Goal: Find specific page/section: Find specific page/section

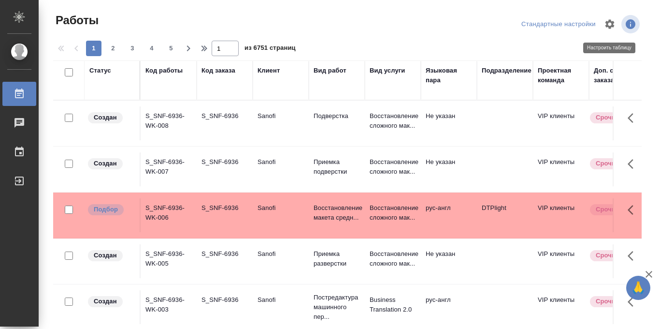
click at [611, 30] on button "button" at bounding box center [609, 24] width 23 height 23
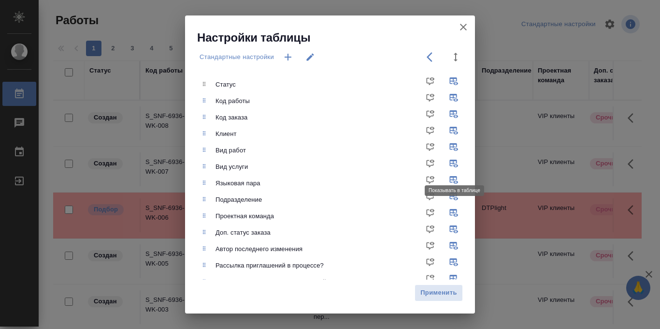
click at [451, 160] on input "checkbox" at bounding box center [455, 166] width 23 height 23
checkbox input "false"
click at [449, 208] on input "checkbox" at bounding box center [455, 215] width 23 height 23
checkbox input "false"
click at [455, 233] on input "checkbox" at bounding box center [455, 232] width 23 height 23
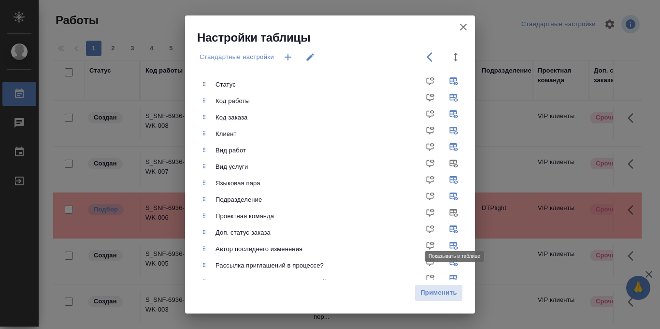
checkbox input "false"
click at [455, 264] on input "checkbox" at bounding box center [455, 265] width 23 height 23
checkbox input "false"
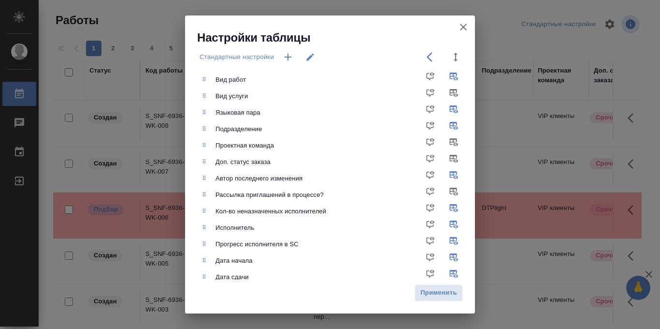
scroll to position [74, 0]
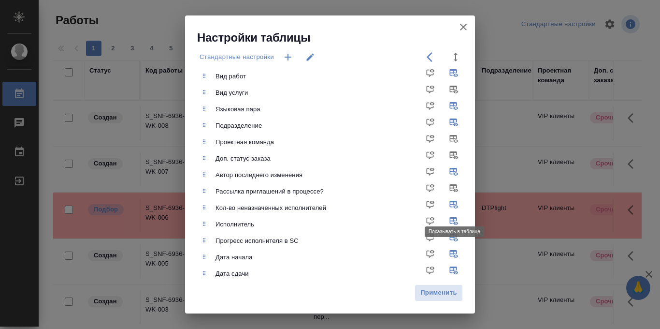
click at [453, 202] on input "checkbox" at bounding box center [455, 207] width 23 height 23
checkbox input "false"
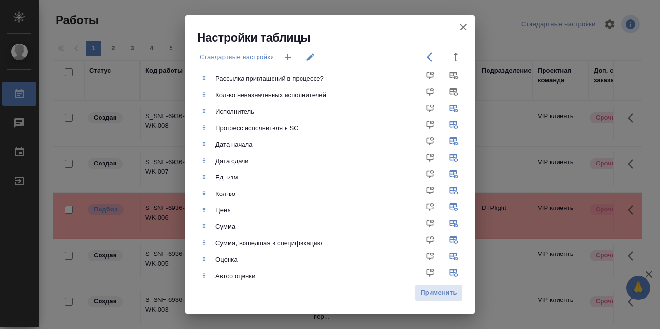
scroll to position [188, 0]
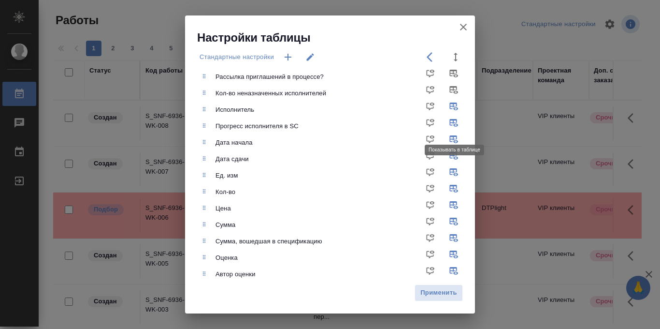
click at [454, 122] on input "checkbox" at bounding box center [455, 126] width 23 height 23
checkbox input "false"
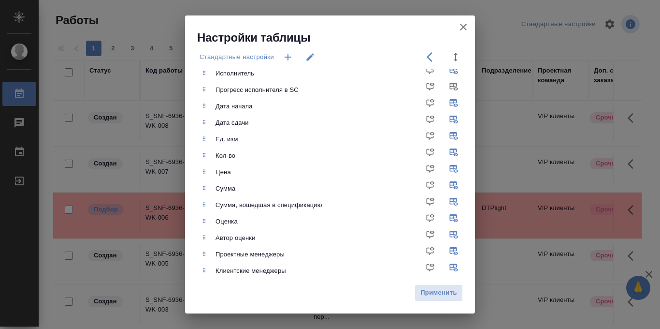
scroll to position [257, 0]
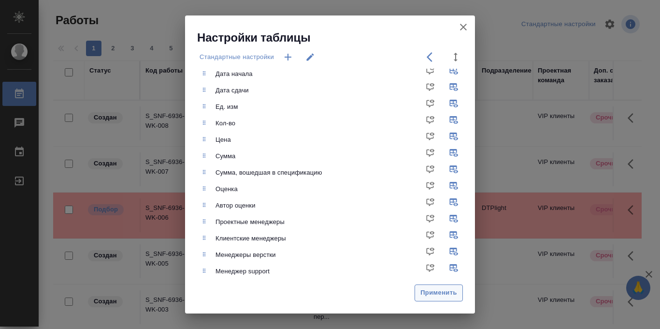
click at [451, 293] on span "Применить" at bounding box center [439, 292] width 38 height 11
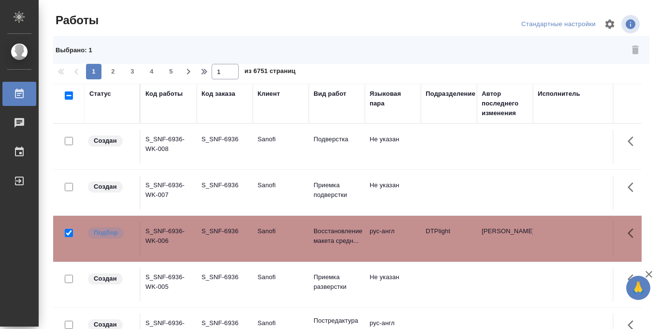
click at [104, 94] on div "Статус" at bounding box center [100, 94] width 22 height 10
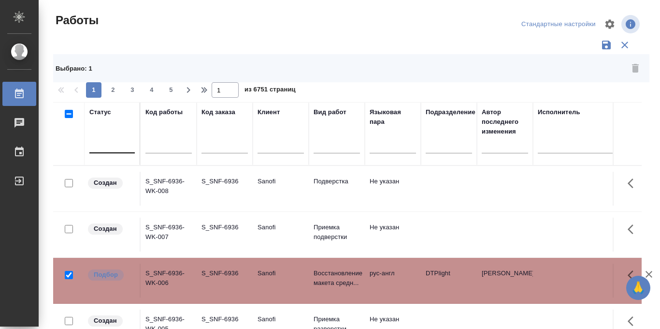
click at [115, 149] on div at bounding box center [111, 144] width 45 height 14
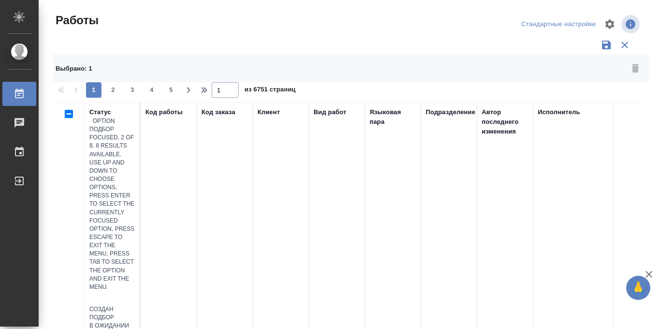
click at [135, 313] on div "Подбор" at bounding box center [111, 317] width 45 height 8
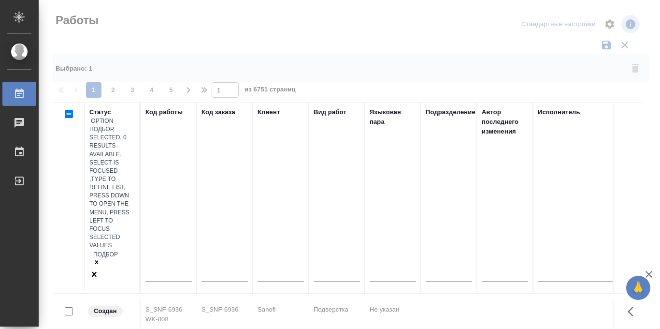
checkbox input "false"
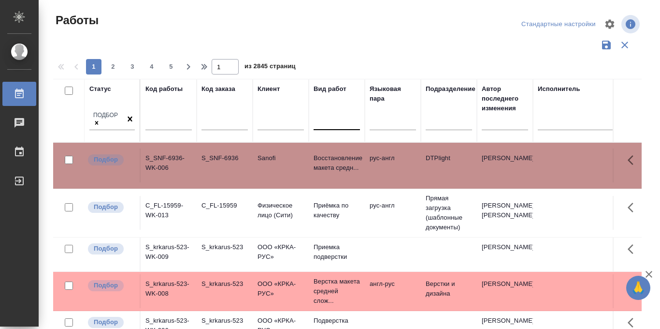
click at [337, 126] on div at bounding box center [337, 121] width 46 height 14
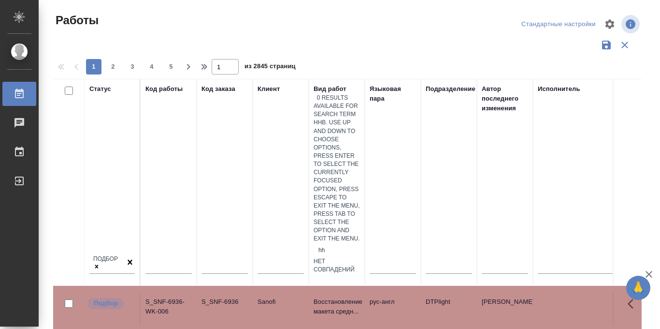
type input "h"
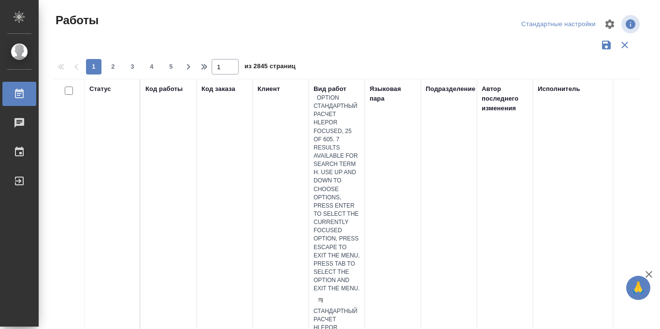
type input "при"
click at [335, 292] on div "при h" at bounding box center [337, 299] width 46 height 14
type input "при"
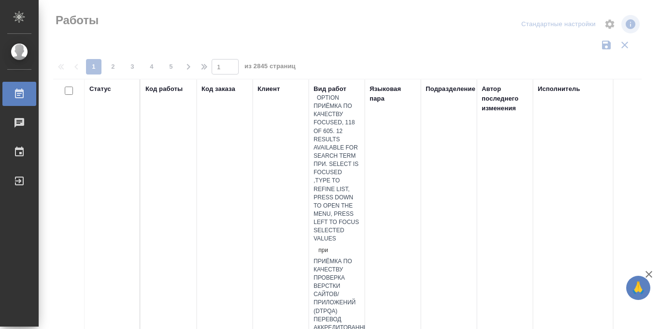
click at [345, 257] on div "Приёмка по качеству" at bounding box center [337, 265] width 46 height 16
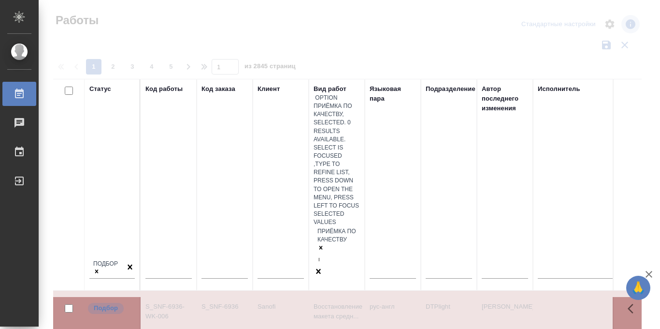
click at [368, 150] on div at bounding box center [349, 237] width 621 height 184
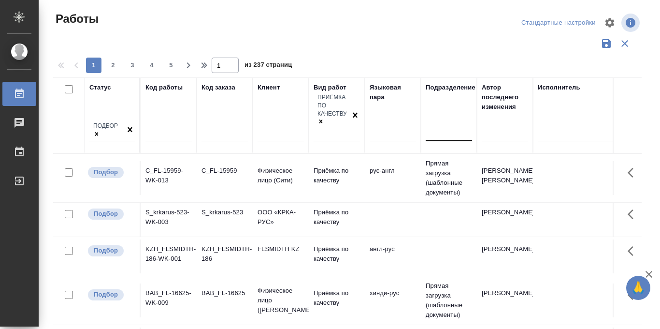
click at [443, 124] on div at bounding box center [449, 131] width 46 height 14
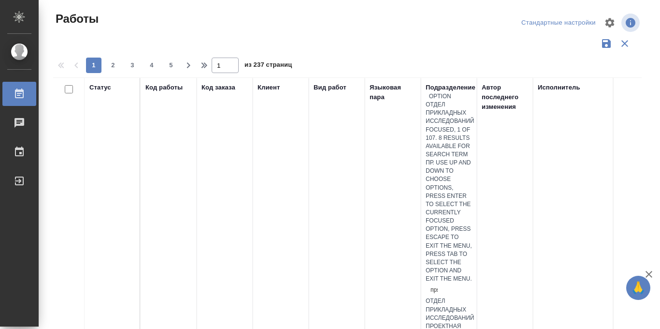
type input "прям"
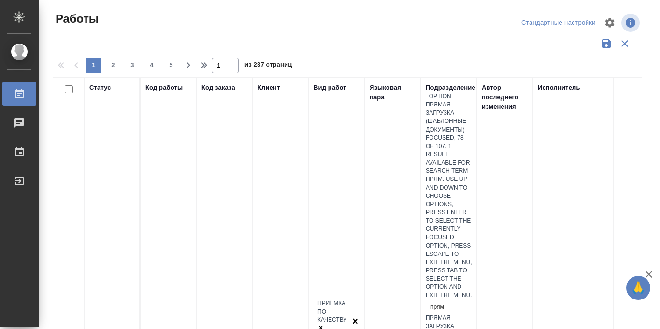
click at [471, 314] on div "Прямая загрузка (шаблонные документы)" at bounding box center [449, 330] width 46 height 33
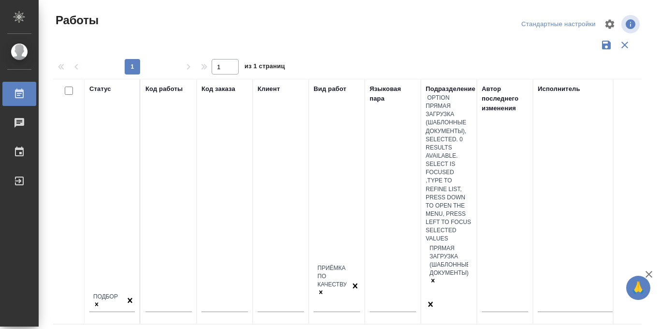
scroll to position [44, 0]
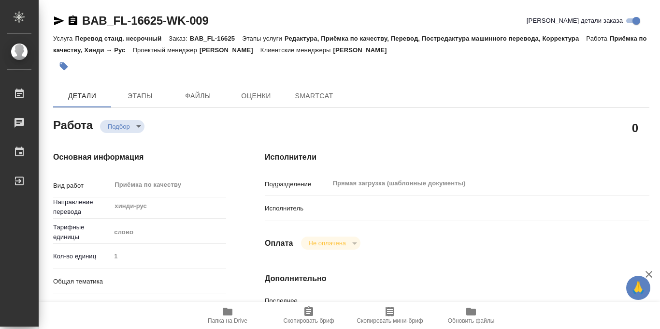
type textarea "x"
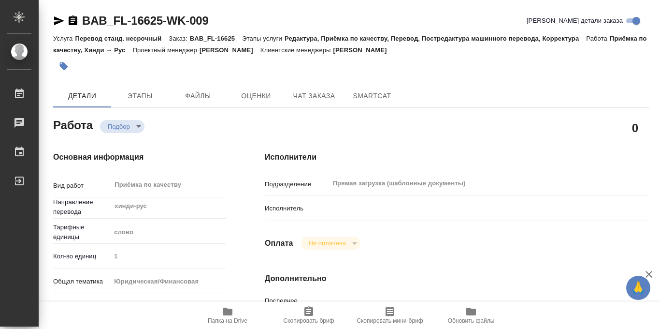
type textarea "x"
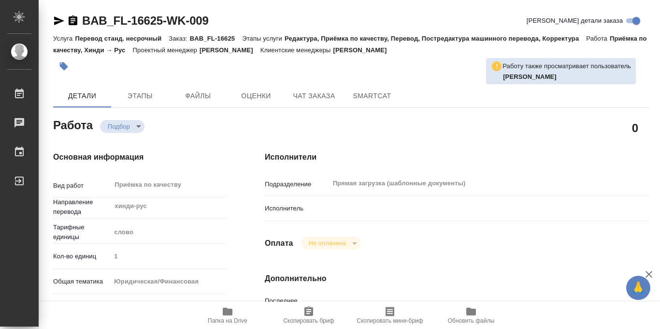
click at [284, 159] on h4 "Исполнители" at bounding box center [457, 157] width 385 height 12
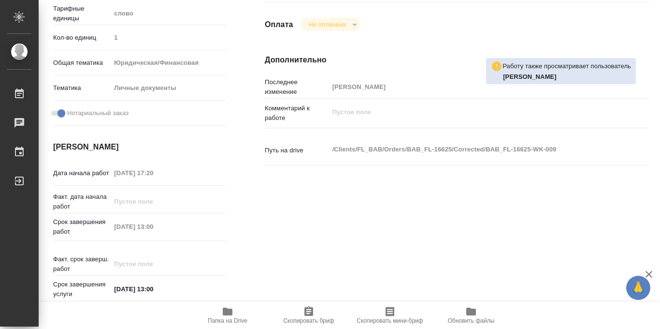
scroll to position [515, 0]
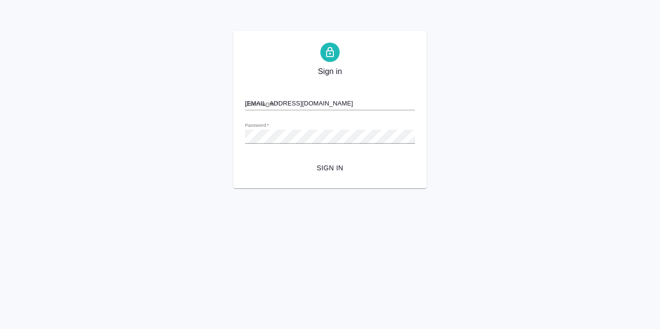
click at [332, 167] on span "Sign in" at bounding box center [330, 168] width 155 height 12
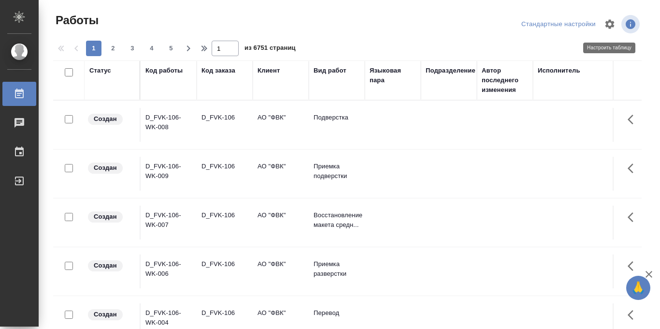
click at [611, 27] on icon "button" at bounding box center [610, 23] width 9 height 9
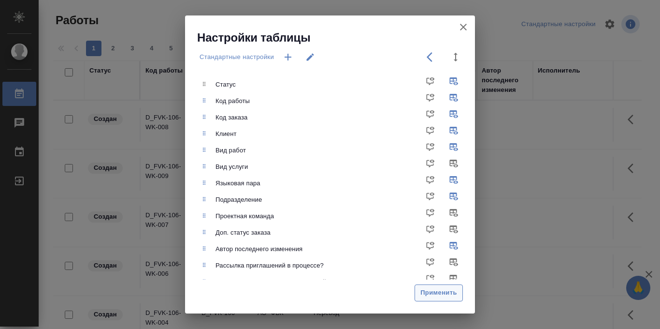
click at [434, 291] on span "Применить" at bounding box center [439, 292] width 38 height 11
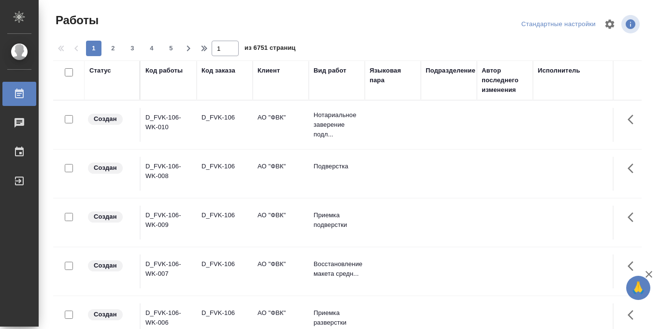
click at [101, 93] on div "Статус" at bounding box center [111, 80] width 45 height 29
click at [110, 87] on div "Статус" at bounding box center [111, 80] width 45 height 29
click at [99, 87] on div "Статус" at bounding box center [111, 80] width 45 height 29
click at [104, 71] on div "Статус" at bounding box center [100, 71] width 22 height 10
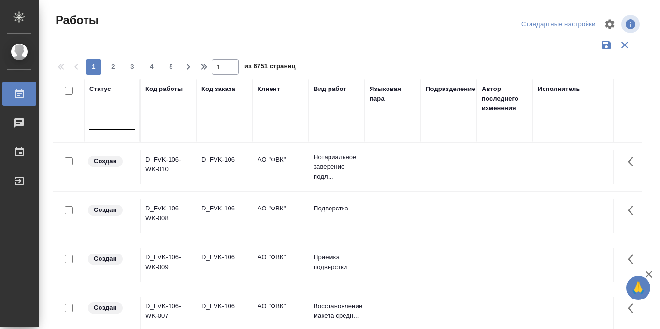
click at [104, 124] on div at bounding box center [111, 121] width 45 height 14
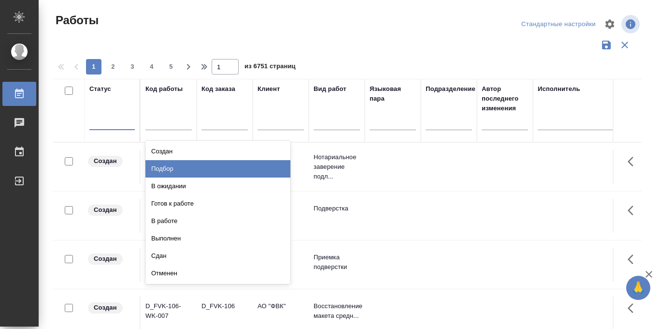
click at [371, 26] on div at bounding box center [351, 24] width 199 height 23
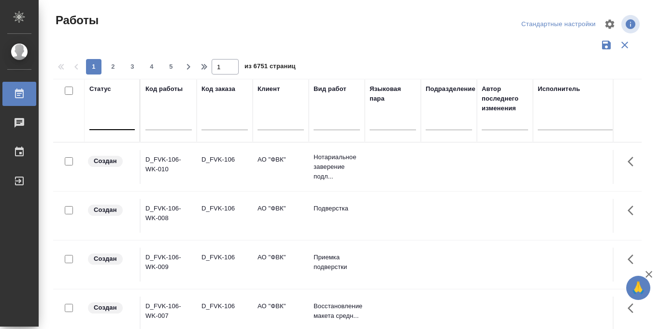
click at [103, 122] on div at bounding box center [111, 121] width 45 height 14
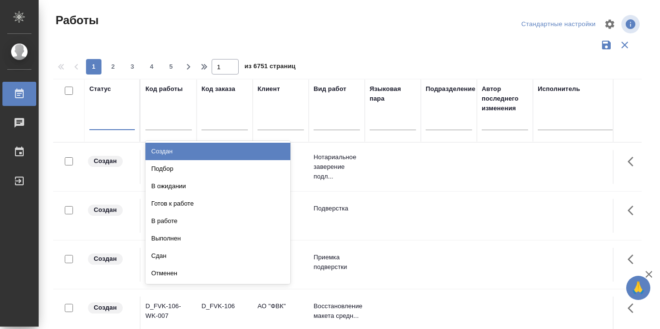
click at [487, 42] on div at bounding box center [347, 45] width 589 height 18
click at [543, 23] on div "Стандартные настройки" at bounding box center [558, 24] width 79 height 15
click at [408, 41] on div at bounding box center [347, 45] width 589 height 18
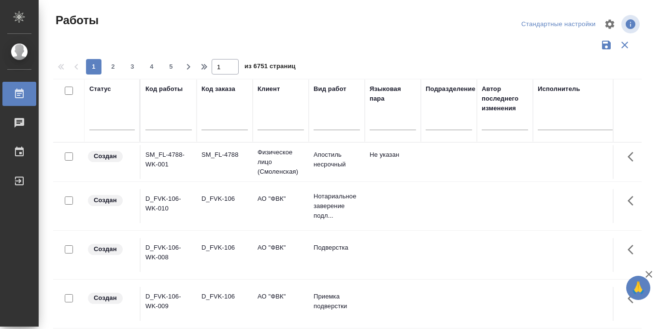
click at [548, 24] on div "Стандартные настройки" at bounding box center [558, 24] width 79 height 15
click at [108, 123] on div at bounding box center [111, 121] width 45 height 14
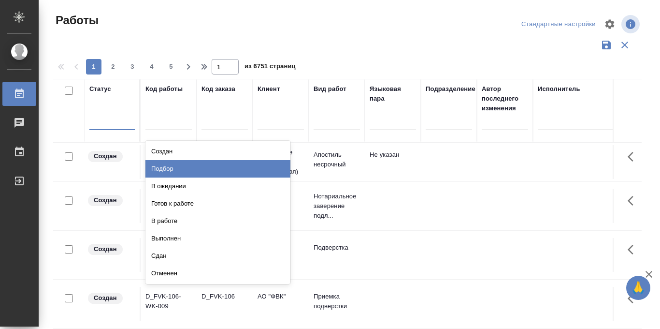
click at [174, 167] on div "Подбор" at bounding box center [217, 168] width 145 height 17
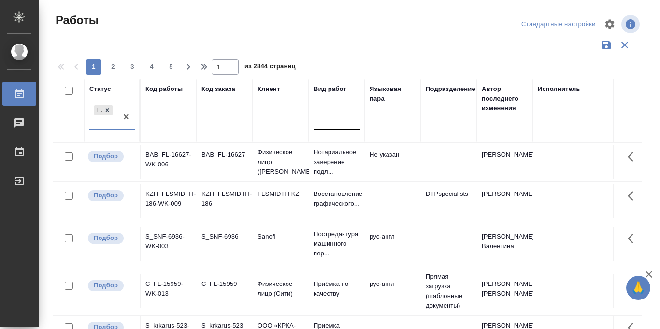
click at [331, 119] on div at bounding box center [337, 121] width 46 height 14
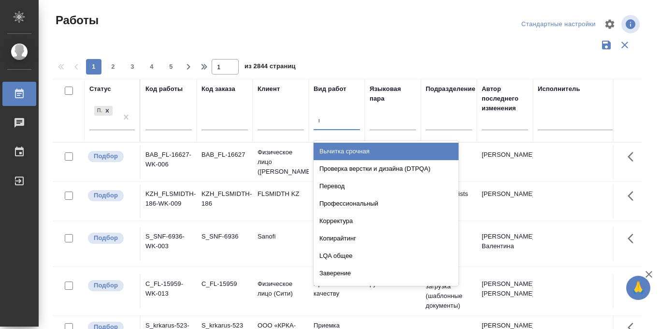
type input "при"
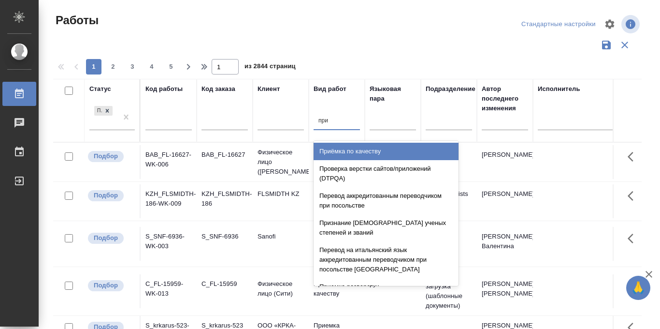
click at [338, 123] on div "при при" at bounding box center [337, 121] width 46 height 14
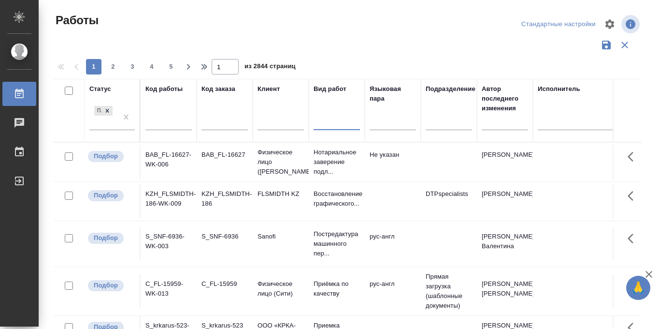
click at [341, 116] on div at bounding box center [337, 121] width 46 height 14
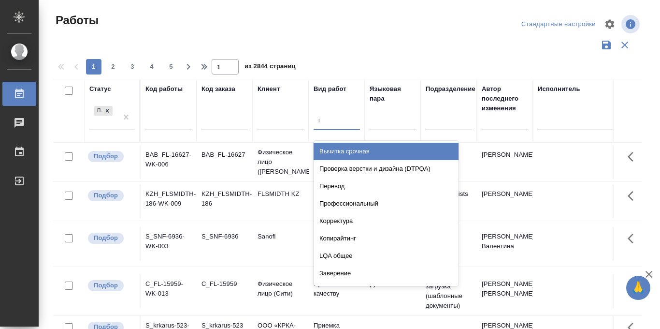
type input "при"
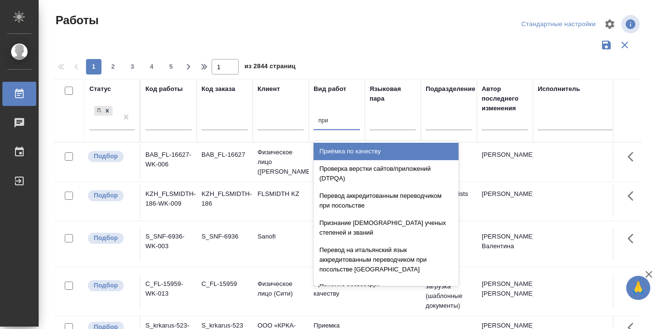
click at [358, 159] on div "Приёмка по качеству" at bounding box center [386, 151] width 145 height 17
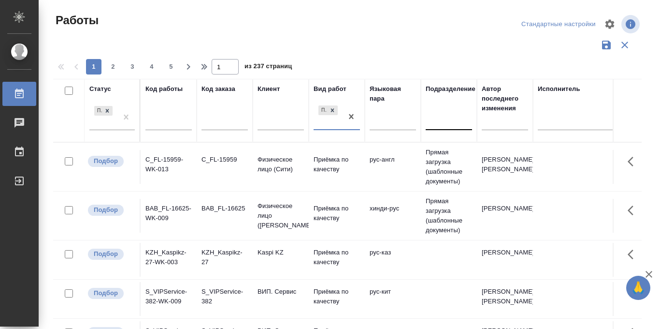
click at [447, 119] on div at bounding box center [449, 121] width 46 height 14
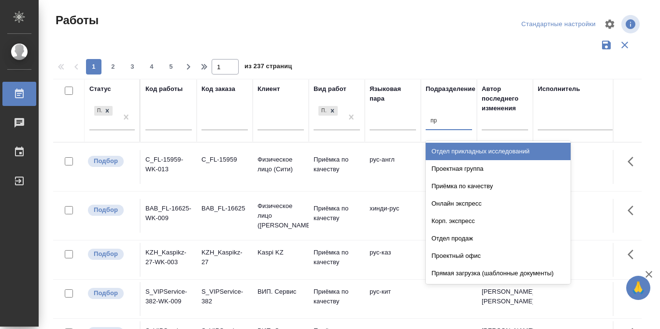
type input "пря"
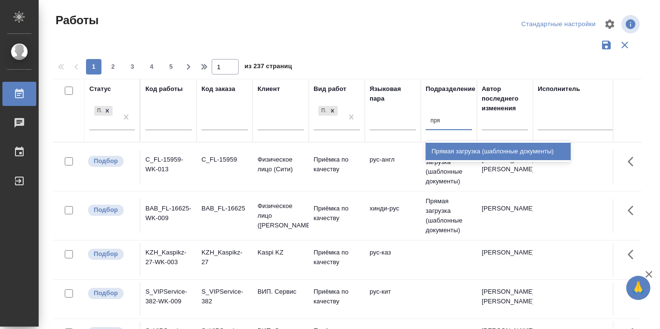
click at [481, 153] on div "Прямая загрузка (шаблонные документы)" at bounding box center [498, 151] width 145 height 17
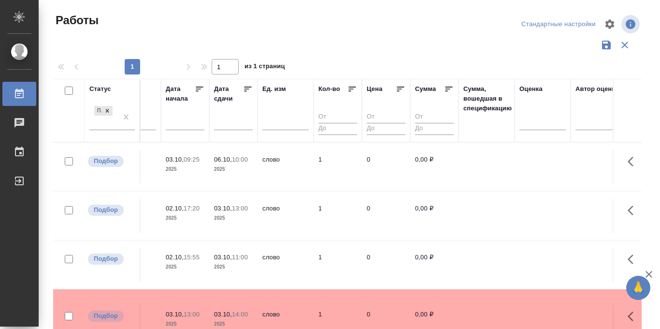
scroll to position [0, 498]
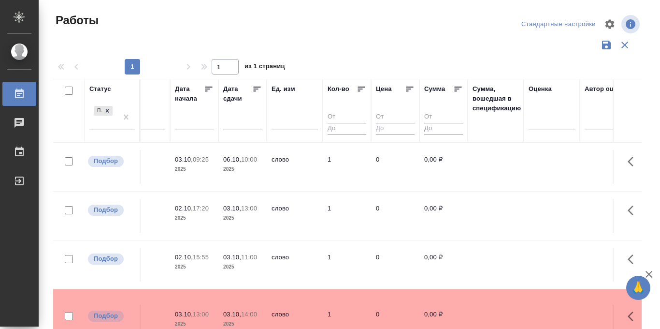
click at [255, 89] on icon at bounding box center [257, 89] width 10 height 10
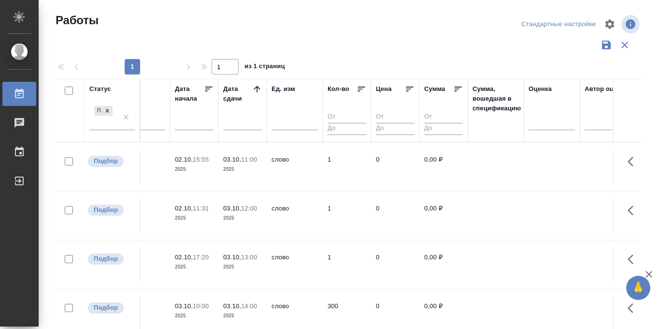
click at [353, 41] on div at bounding box center [347, 45] width 589 height 18
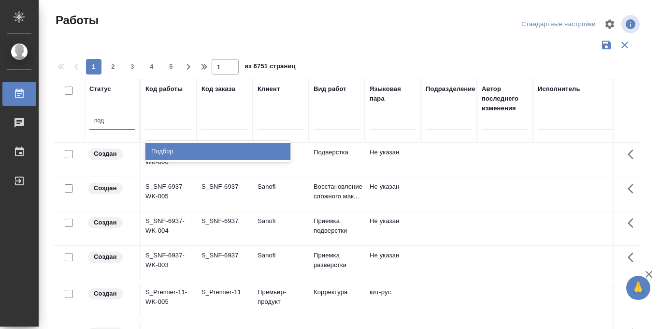
click at [162, 146] on div "Подбор" at bounding box center [217, 151] width 145 height 17
click at [246, 151] on div "S_SNF-6937" at bounding box center [225, 152] width 46 height 10
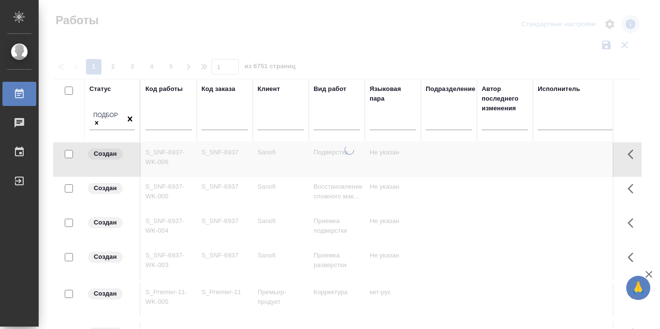
scroll to position [181, 0]
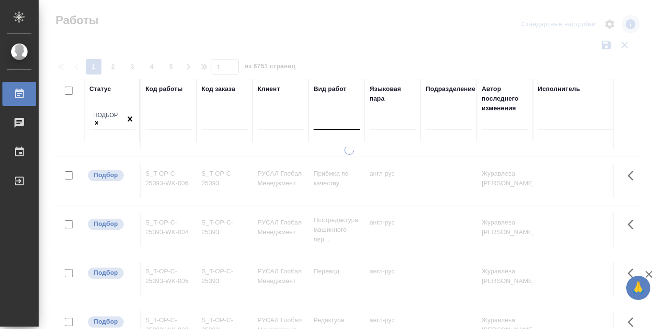
click at [329, 123] on div at bounding box center [337, 121] width 46 height 14
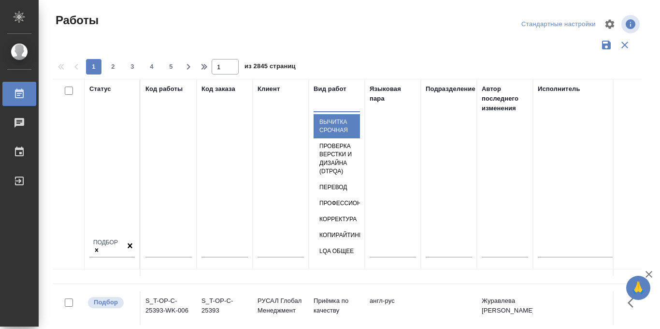
scroll to position [0, 0]
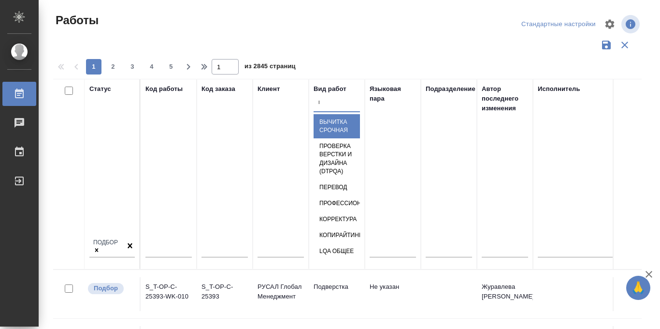
type input "при"
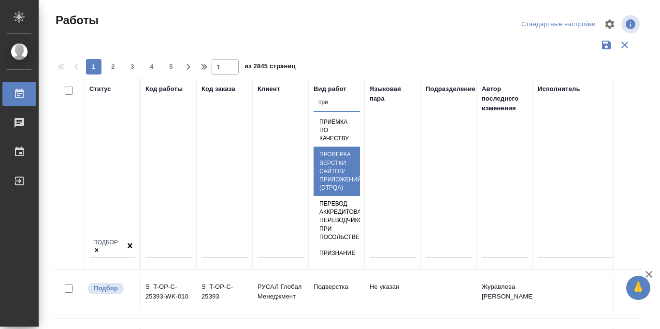
click at [360, 146] on div "Приёмка по качеству" at bounding box center [337, 130] width 46 height 32
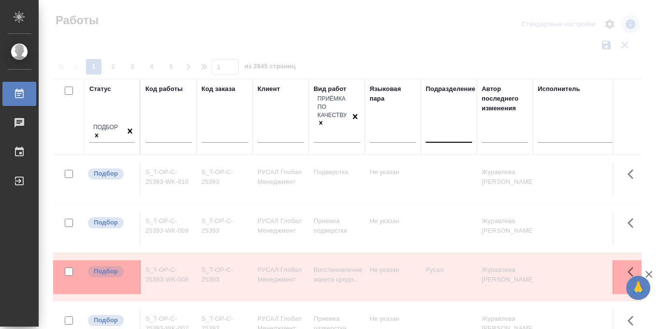
click at [444, 127] on div at bounding box center [449, 133] width 46 height 14
click at [447, 126] on div at bounding box center [449, 133] width 46 height 14
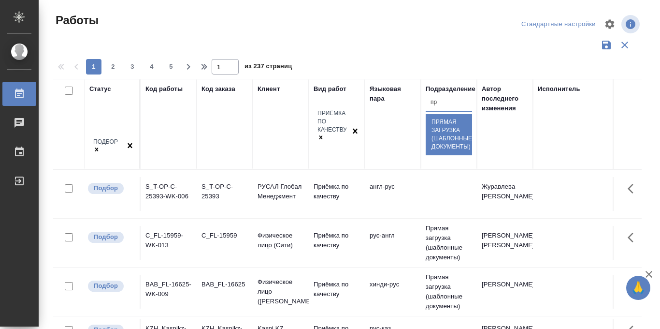
type input "пря"
click at [461, 149] on div "Прямая загрузка (шаблонные документы)" at bounding box center [449, 134] width 46 height 41
click at [476, 177] on td at bounding box center [449, 194] width 56 height 34
click at [475, 177] on td at bounding box center [449, 194] width 56 height 34
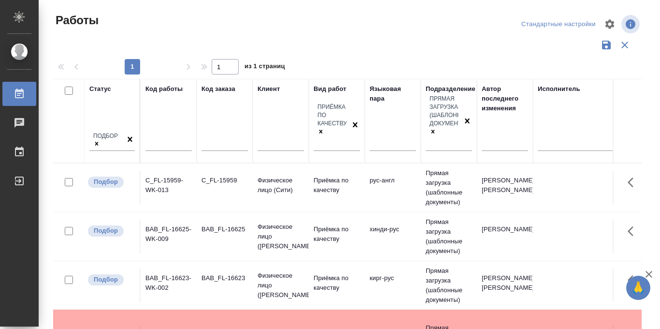
click at [606, 43] on icon "button" at bounding box center [606, 45] width 9 height 9
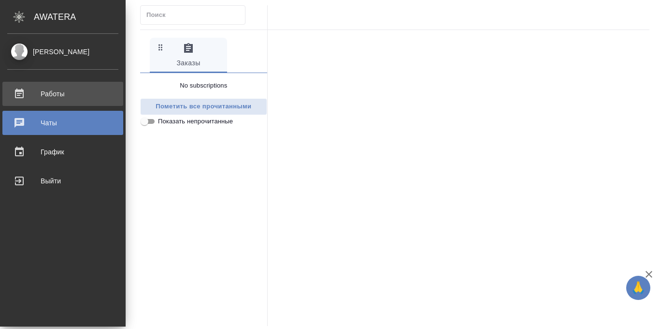
click at [16, 99] on div "Работы" at bounding box center [62, 94] width 111 height 14
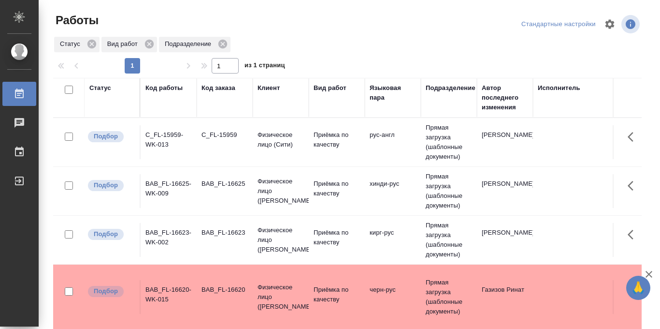
click at [609, 22] on icon "button" at bounding box center [610, 23] width 9 height 9
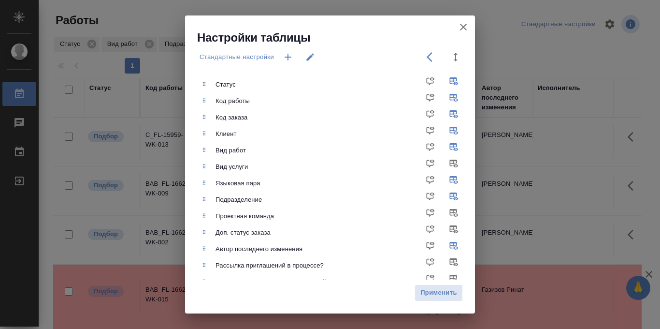
click at [293, 55] on icon "button" at bounding box center [288, 57] width 12 height 12
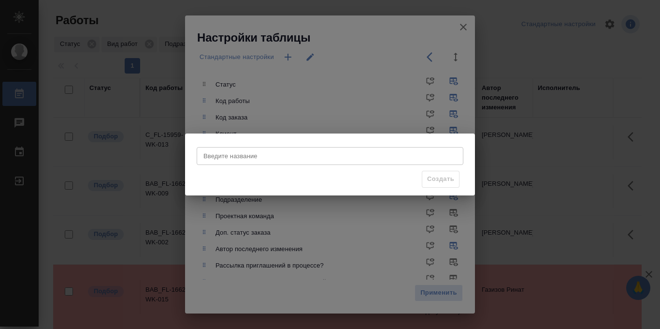
click at [226, 159] on input "Введите название" at bounding box center [330, 155] width 267 height 17
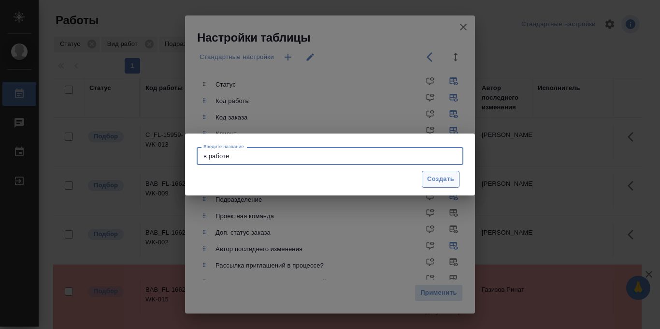
type input "в работе"
click at [440, 180] on span "Создать" at bounding box center [440, 178] width 27 height 11
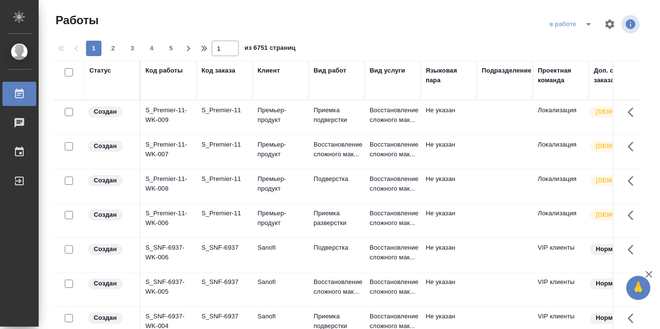
click at [611, 25] on icon "button" at bounding box center [610, 24] width 12 height 12
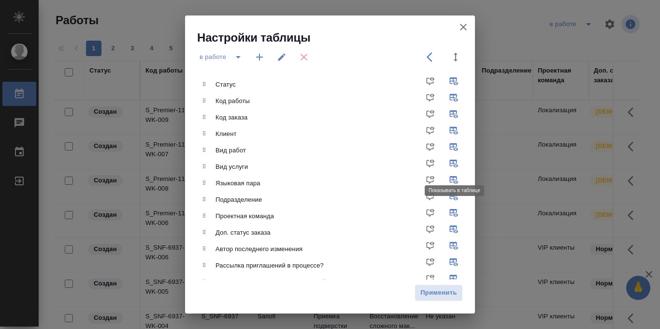
click at [453, 164] on input "checkbox" at bounding box center [455, 166] width 23 height 23
checkbox input "false"
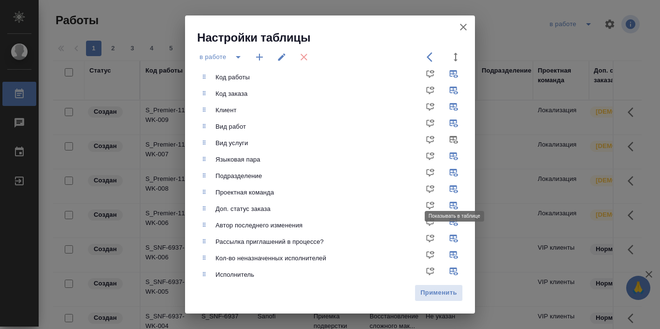
click at [453, 187] on input "checkbox" at bounding box center [455, 192] width 23 height 23
checkbox input "false"
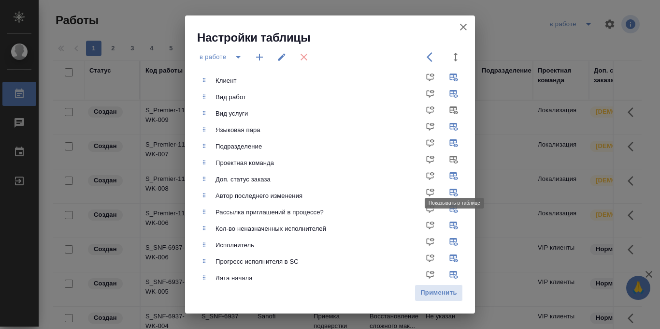
click at [454, 177] on input "checkbox" at bounding box center [455, 179] width 23 height 23
checkbox input "false"
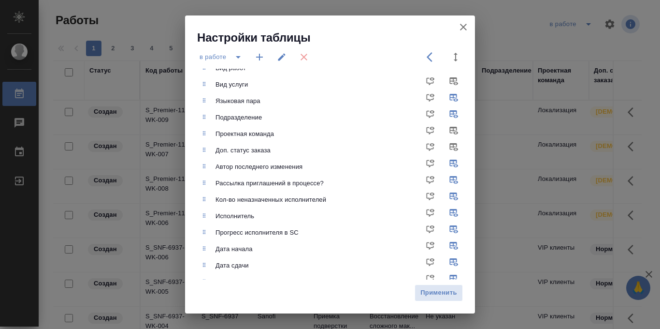
scroll to position [94, 0]
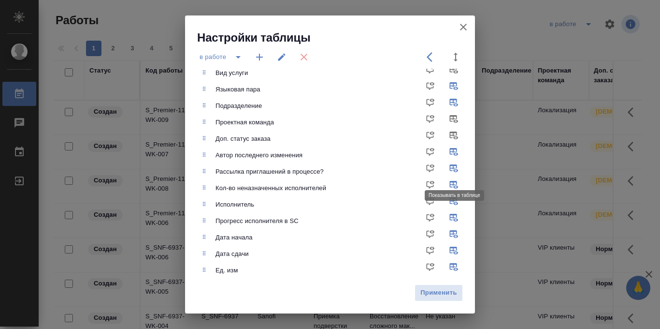
click at [455, 166] on input "checkbox" at bounding box center [455, 171] width 23 height 23
checkbox input "false"
click at [455, 186] on input "checkbox" at bounding box center [455, 187] width 23 height 23
checkbox input "false"
click at [456, 218] on input "checkbox" at bounding box center [455, 220] width 23 height 23
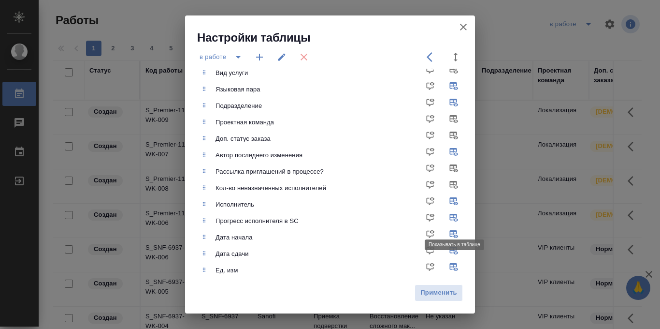
checkbox input "false"
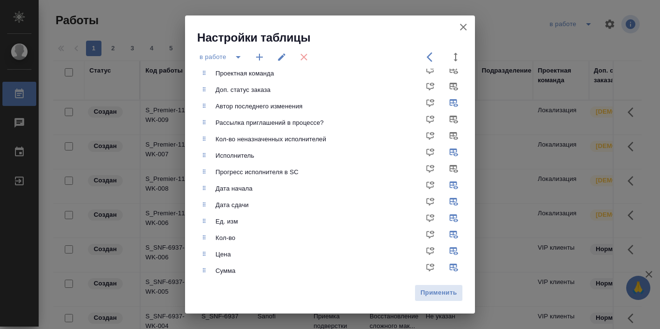
scroll to position [166, 0]
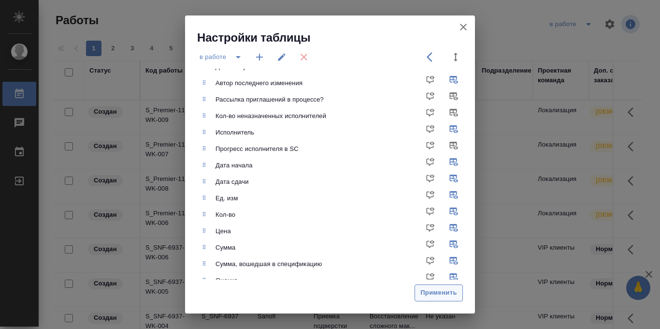
click at [447, 291] on span "Применить" at bounding box center [439, 292] width 38 height 11
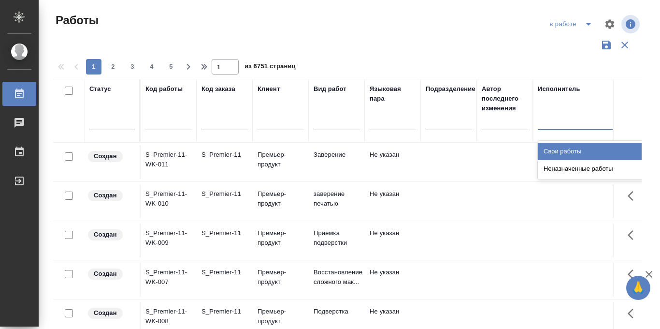
type input "с"
click at [565, 151] on div "Свои работы" at bounding box center [610, 151] width 145 height 17
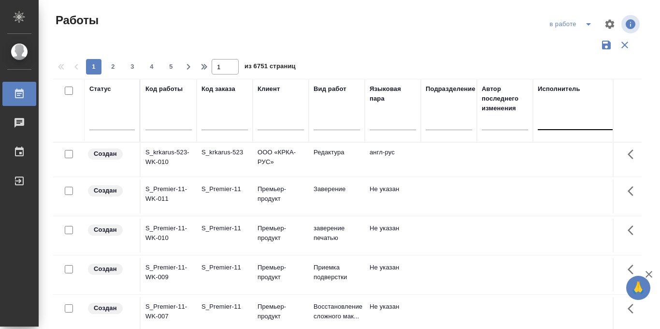
click at [552, 117] on div at bounding box center [601, 121] width 126 height 14
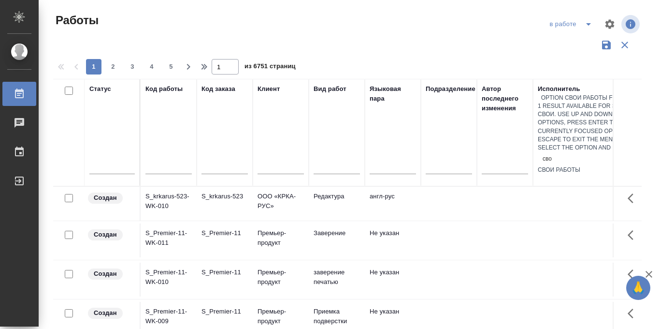
type input "свои"
click at [568, 166] on div "Свои работы" at bounding box center [601, 170] width 126 height 8
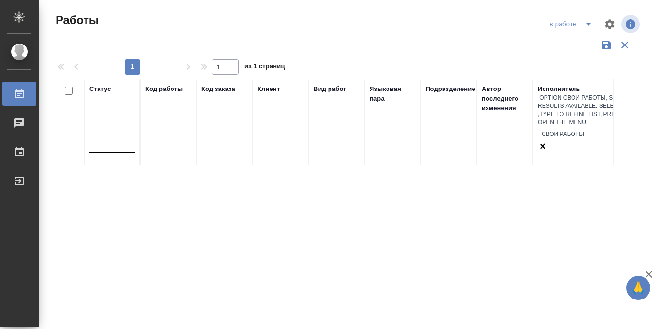
click at [104, 136] on div at bounding box center [111, 143] width 45 height 14
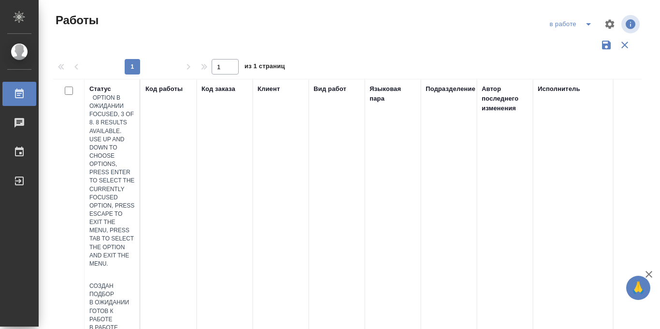
click at [135, 298] on div "В ожидании" at bounding box center [111, 302] width 45 height 8
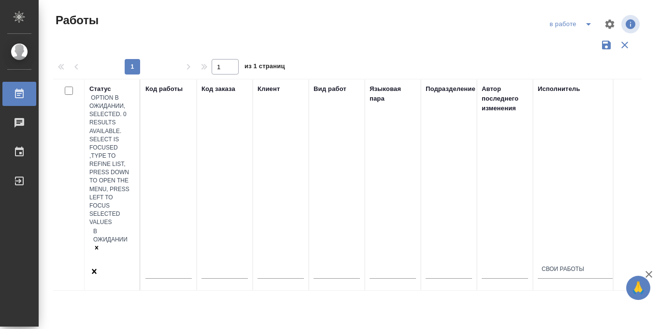
click at [103, 226] on div "В ожидании" at bounding box center [111, 246] width 45 height 40
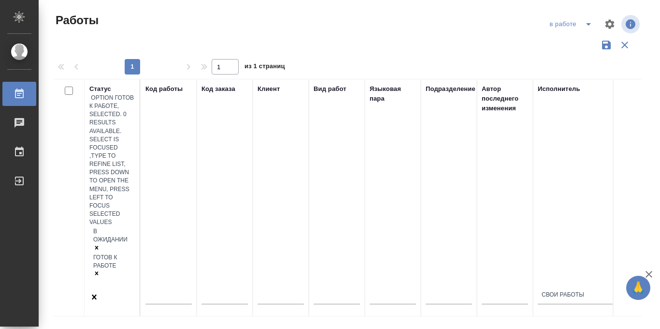
click at [106, 226] on div "В ожидании Готов к работе" at bounding box center [111, 259] width 45 height 66
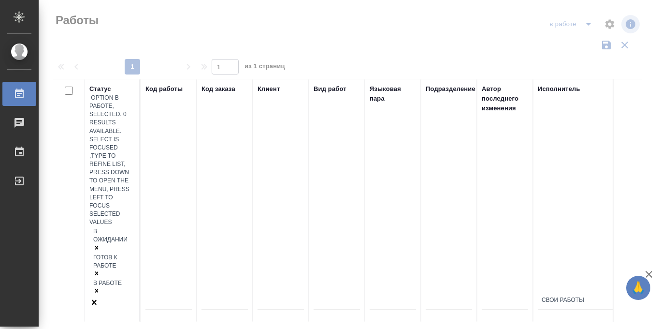
click at [111, 226] on div "В ожидании Готов к работе В работе" at bounding box center [111, 261] width 45 height 71
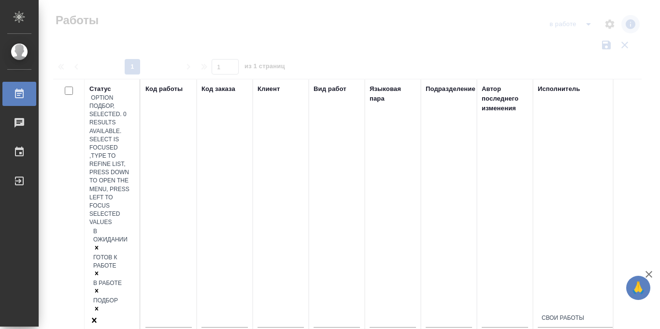
click at [117, 315] on div at bounding box center [111, 321] width 45 height 12
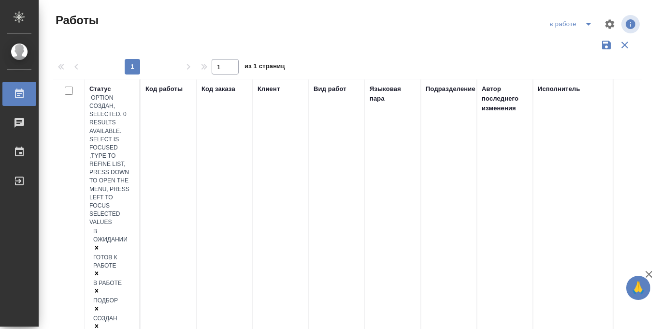
click at [610, 48] on icon "button" at bounding box center [606, 45] width 9 height 9
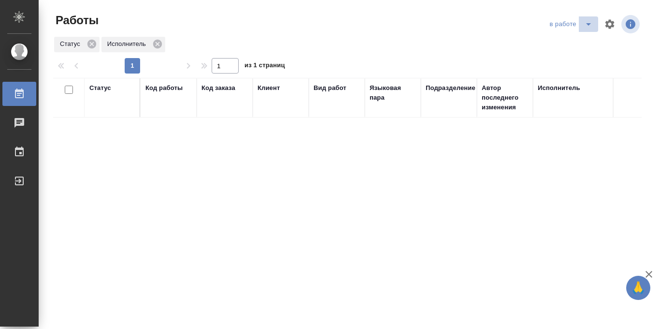
click at [588, 26] on icon "split button" at bounding box center [589, 24] width 12 height 12
click at [460, 47] on div "Статус Исполнитель" at bounding box center [347, 44] width 589 height 17
click at [590, 26] on icon "split button" at bounding box center [589, 24] width 12 height 12
click at [581, 47] on li "Стандартные настройки" at bounding box center [572, 43] width 93 height 15
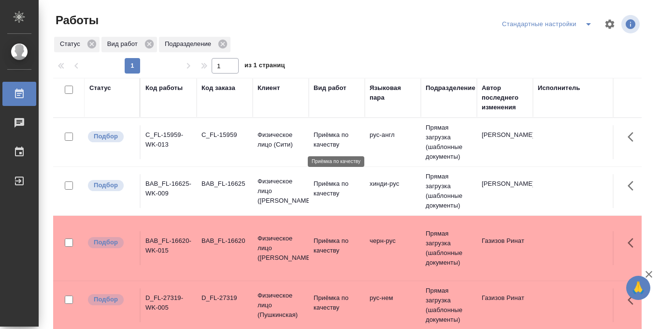
click at [332, 137] on p "Приёмка по качеству" at bounding box center [337, 139] width 46 height 19
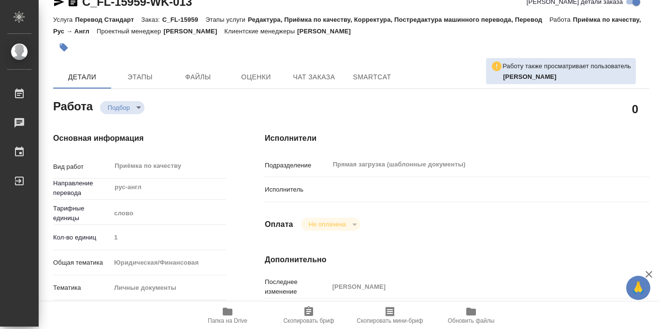
type textarea "x"
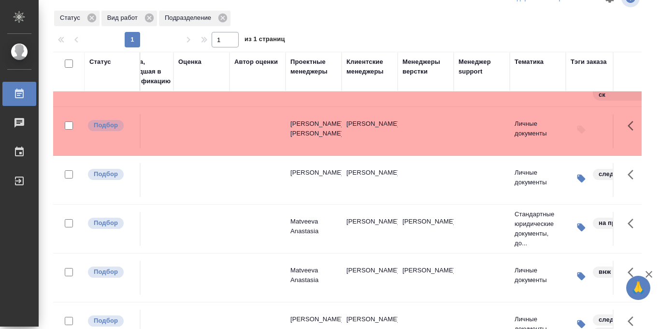
scroll to position [28, 0]
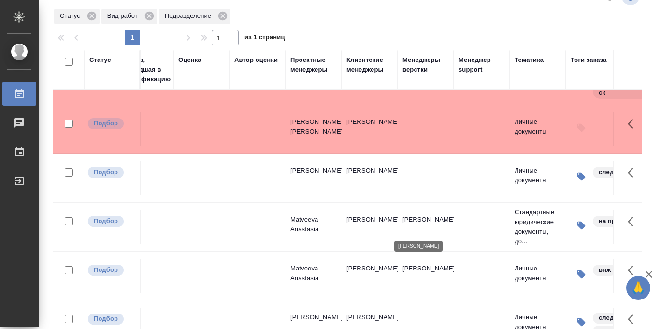
click at [420, 223] on p "Малофеева Екатерина" at bounding box center [426, 220] width 46 height 10
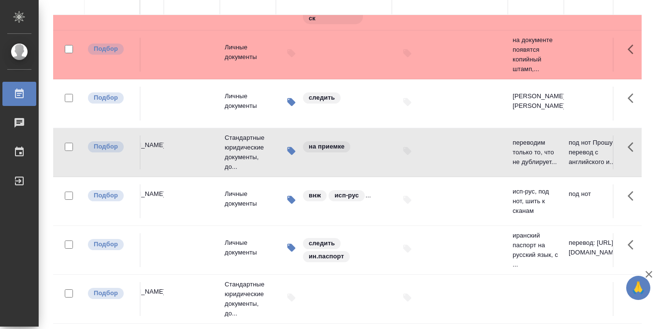
scroll to position [0, 0]
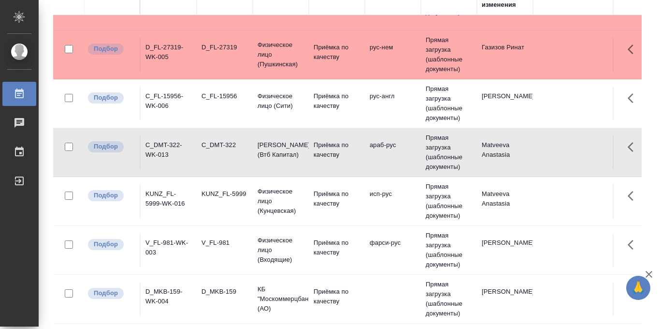
click at [358, 237] on td "Приёмка по качеству" at bounding box center [337, 250] width 56 height 34
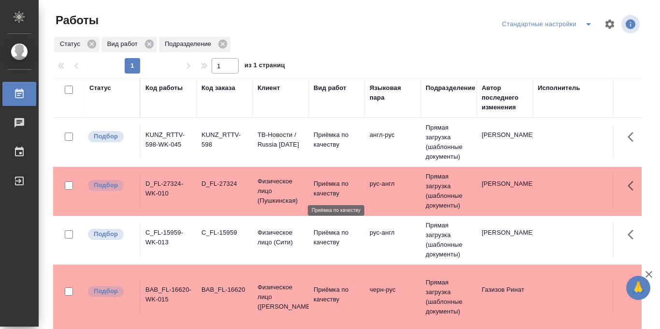
click at [326, 184] on p "Приёмка по качеству" at bounding box center [337, 188] width 46 height 19
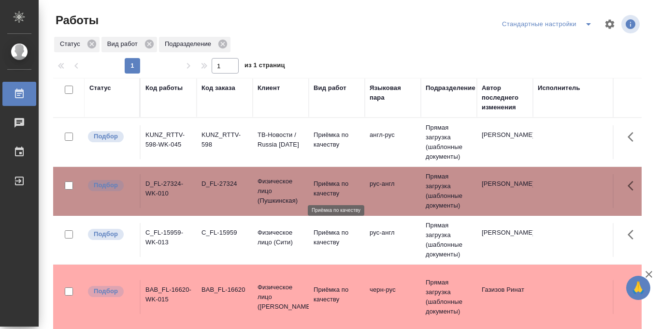
click at [326, 184] on p "Приёмка по качеству" at bounding box center [337, 188] width 46 height 19
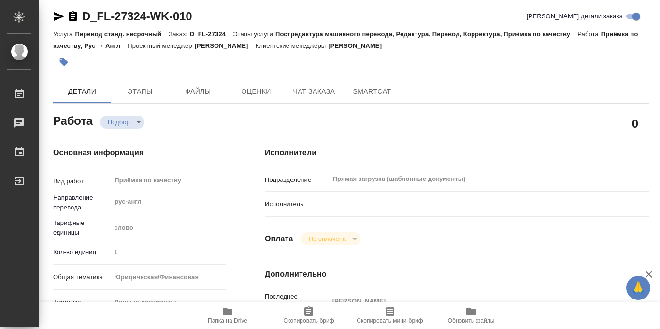
scroll to position [3, 0]
